Goal: Task Accomplishment & Management: Use online tool/utility

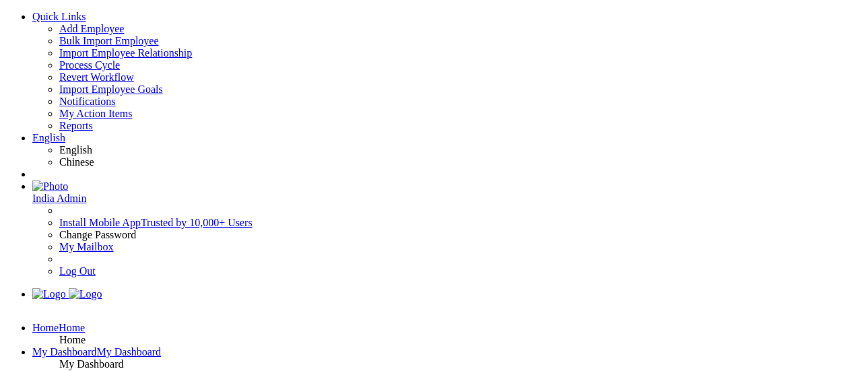
type textarea "Demo workflow for Testing"
select select "Compensation Management"
